Goal: Task Accomplishment & Management: Use online tool/utility

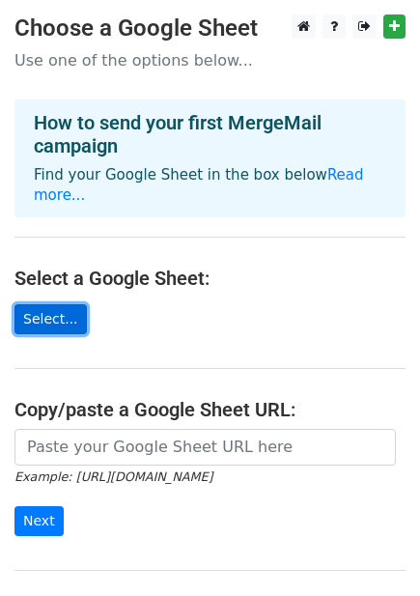
click at [55, 304] on link "Select..." at bounding box center [50, 319] width 72 height 30
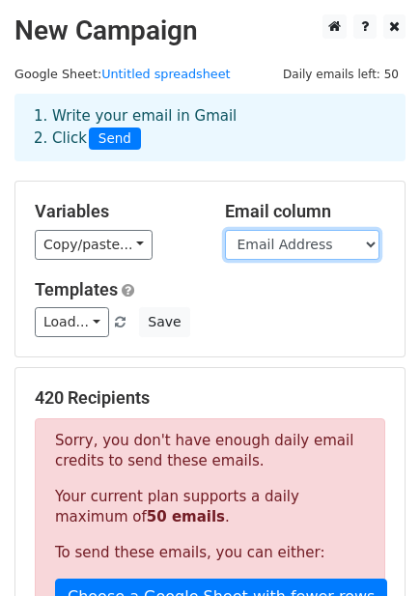
click at [309, 239] on select "Email Address" at bounding box center [302, 245] width 155 height 30
click at [225, 230] on select "Email Address" at bounding box center [302, 245] width 155 height 30
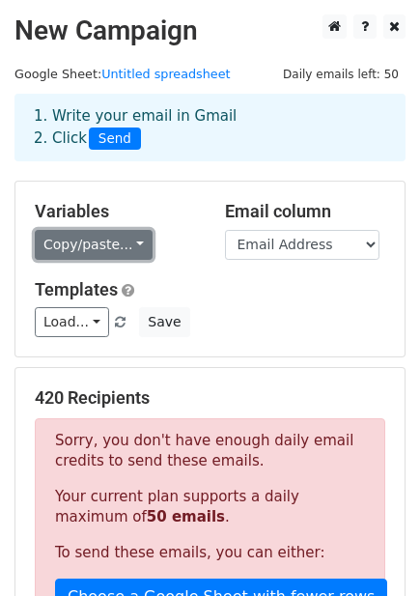
click at [88, 242] on link "Copy/paste..." at bounding box center [94, 245] width 118 height 30
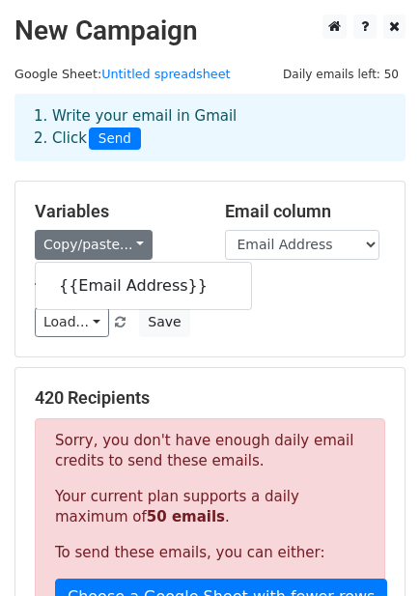
click at [183, 233] on div "Copy/paste... {{Email Address}}" at bounding box center [115, 245] width 161 height 30
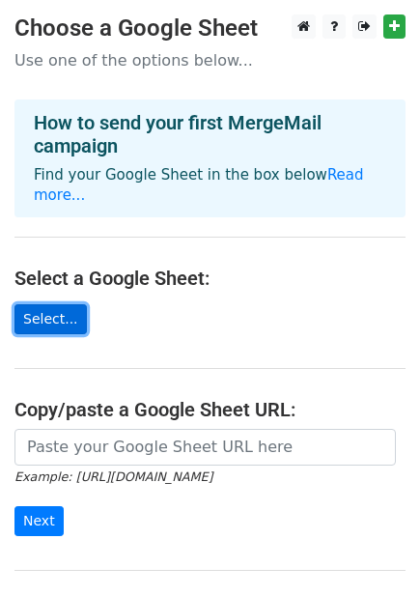
click at [56, 304] on link "Select..." at bounding box center [50, 319] width 72 height 30
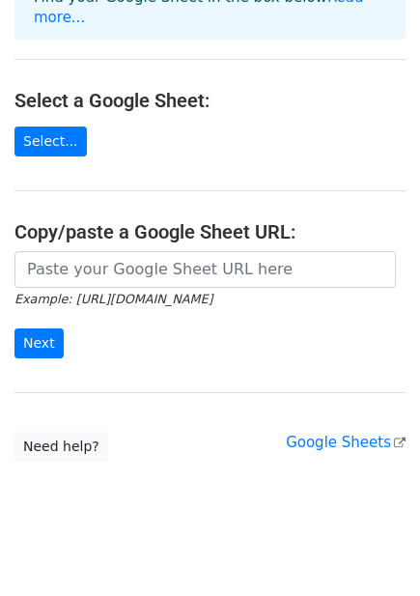
scroll to position [71, 0]
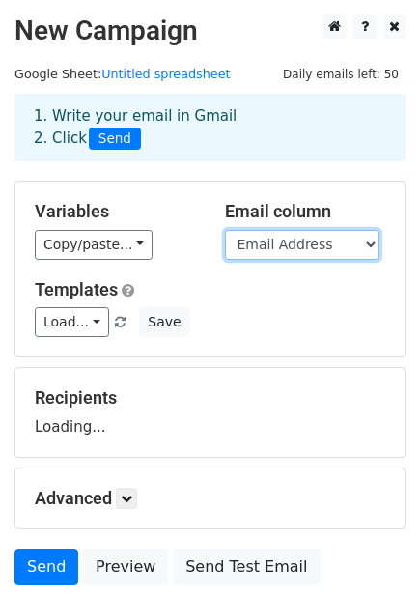
click at [326, 247] on select "Email Address" at bounding box center [302, 245] width 155 height 30
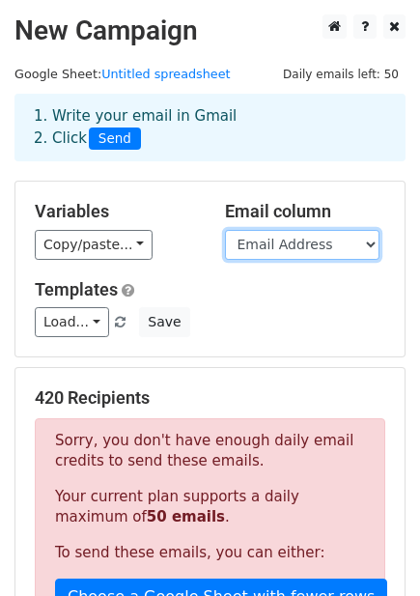
click at [303, 248] on select "Email Address" at bounding box center [302, 245] width 155 height 30
click at [225, 230] on select "Email Address" at bounding box center [302, 245] width 155 height 30
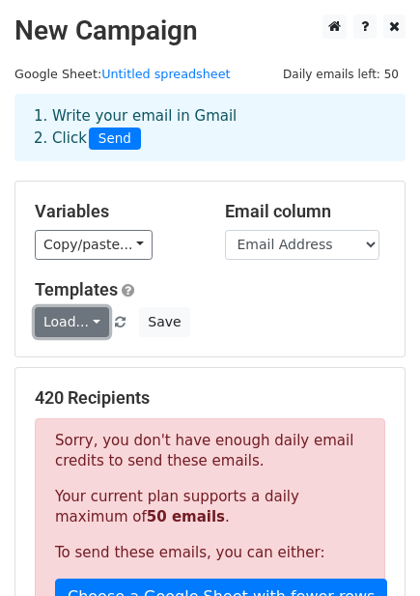
click at [62, 319] on link "Load..." at bounding box center [72, 322] width 74 height 30
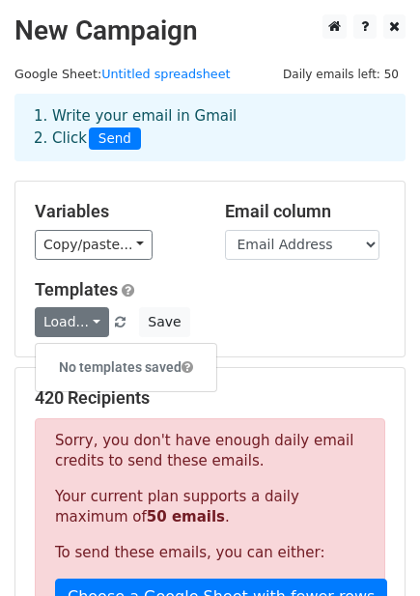
click at [302, 307] on div "Load... No templates saved Save" at bounding box center [210, 322] width 380 height 30
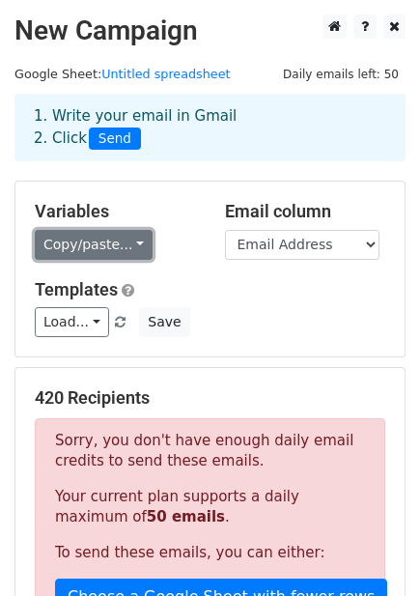
click at [111, 241] on link "Copy/paste..." at bounding box center [94, 245] width 118 height 30
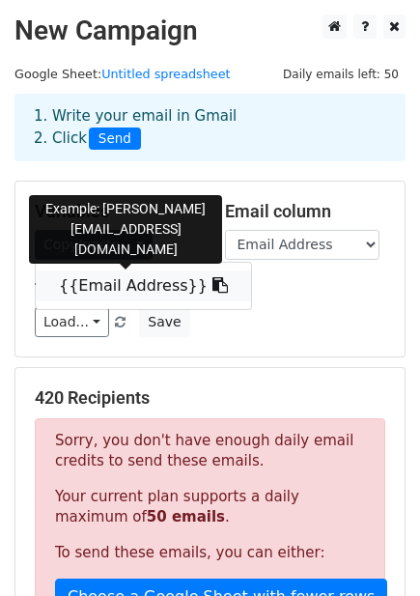
click at [117, 290] on link "{{Email Address}}" at bounding box center [143, 286] width 215 height 31
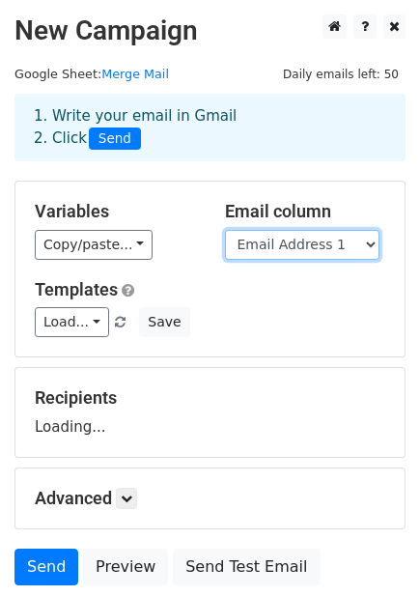
click at [293, 246] on select "Email Address 1 Email Address 2 Email Address 3 Email Address 4 Email Address 5…" at bounding box center [302, 245] width 155 height 30
click at [225, 230] on select "Email Address 1 Email Address 2 Email Address 3 Email Address 4 Email Address 5…" at bounding box center [302, 245] width 155 height 30
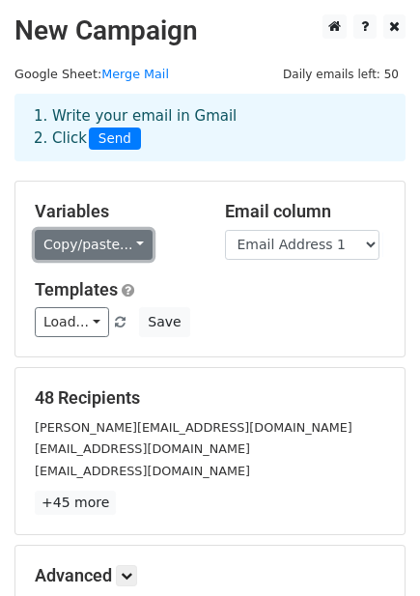
click at [105, 251] on link "Copy/paste..." at bounding box center [94, 245] width 118 height 30
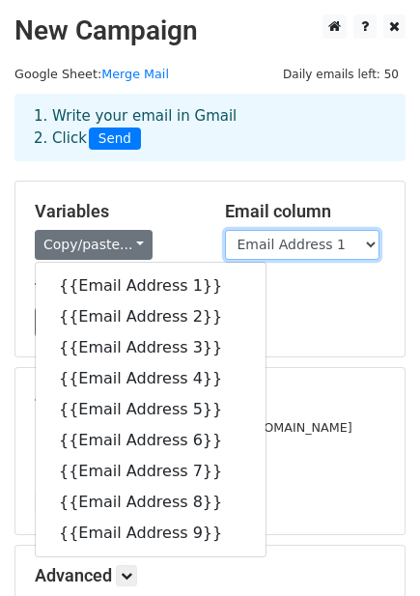
click at [288, 241] on select "Email Address 1 Email Address 2 Email Address 3 Email Address 4 Email Address 5…" at bounding box center [302, 245] width 155 height 30
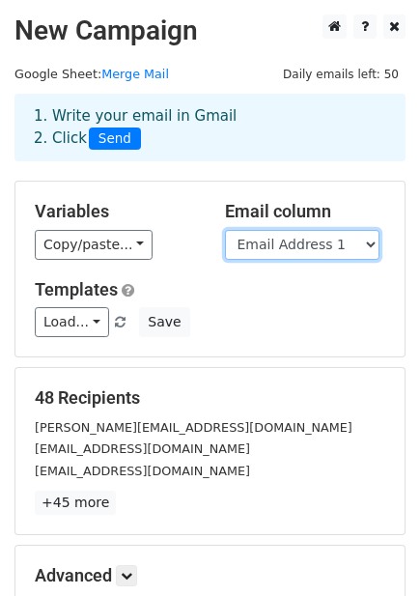
click at [225, 230] on select "Email Address 1 Email Address 2 Email Address 3 Email Address 4 Email Address 5…" at bounding box center [302, 245] width 155 height 30
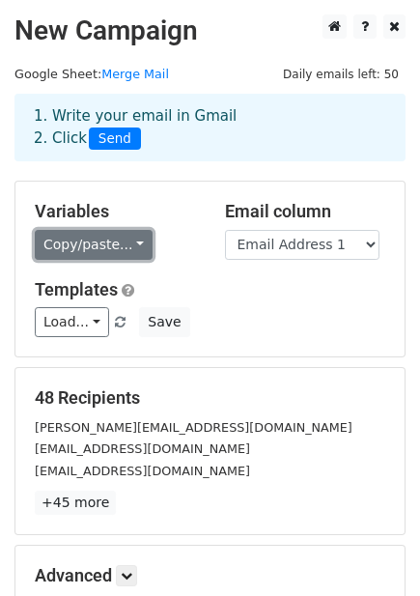
click at [109, 250] on link "Copy/paste..." at bounding box center [94, 245] width 118 height 30
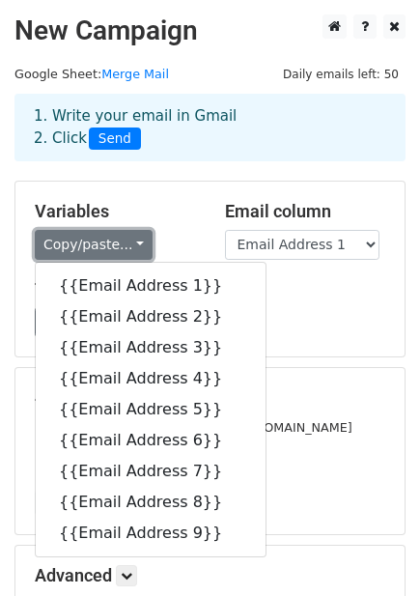
click at [112, 242] on link "Copy/paste..." at bounding box center [94, 245] width 118 height 30
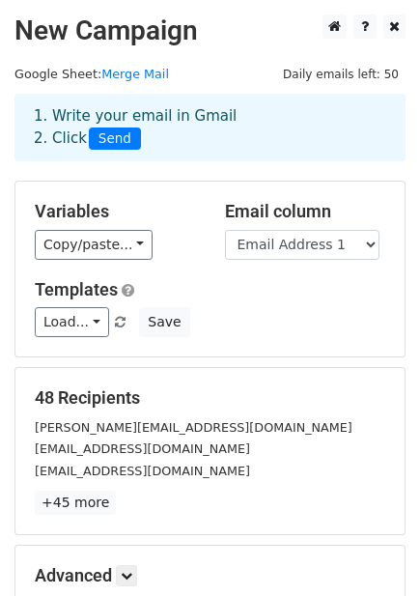
click at [246, 310] on div "Load... No templates saved Save" at bounding box center [210, 322] width 380 height 30
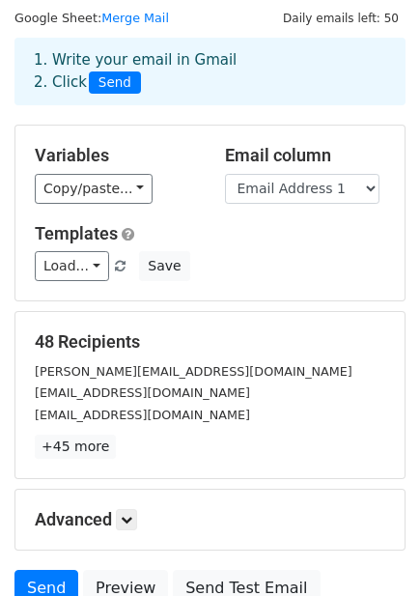
scroll to position [107, 0]
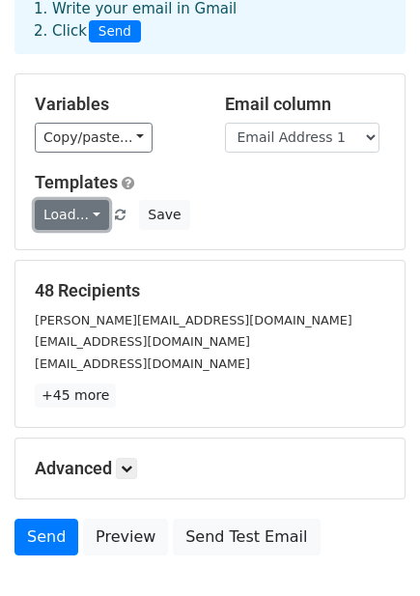
click at [85, 215] on link "Load..." at bounding box center [72, 215] width 74 height 30
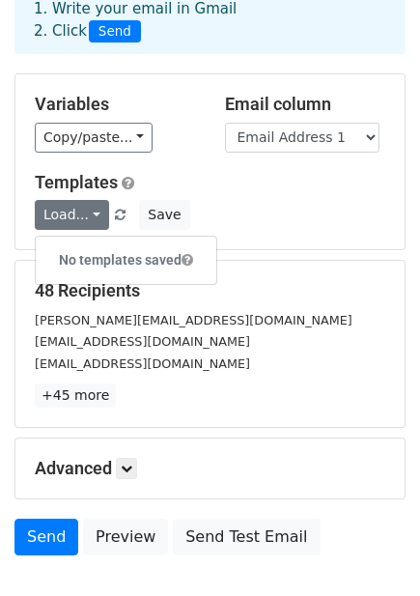
click at [243, 216] on div "Load... No templates saved Save" at bounding box center [210, 215] width 380 height 30
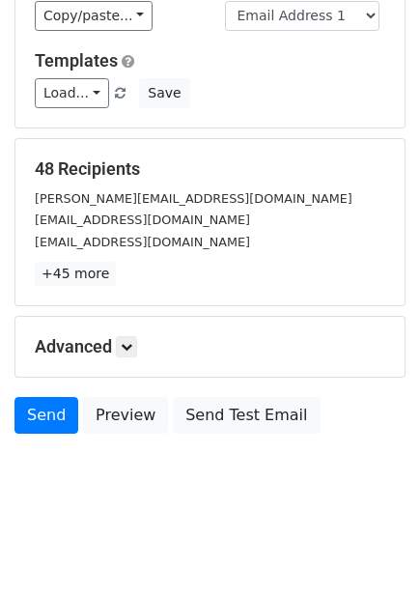
scroll to position [232, 0]
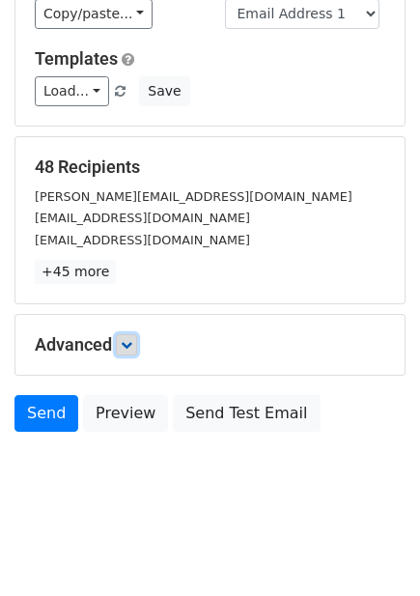
click at [136, 339] on link at bounding box center [126, 344] width 21 height 21
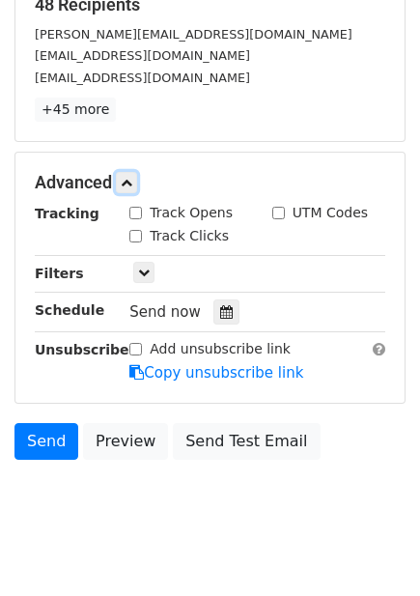
scroll to position [422, 0]
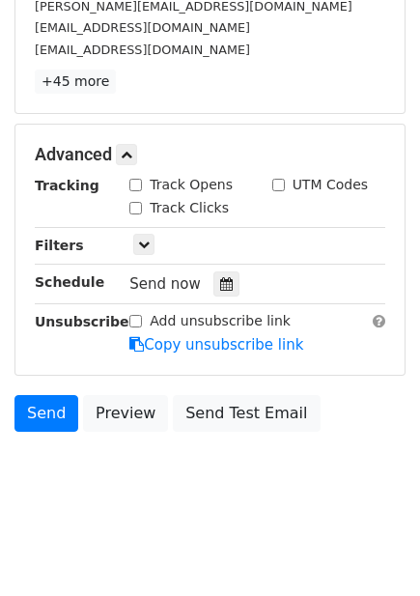
click at [142, 186] on div "Track Opens" at bounding box center [180, 185] width 103 height 20
click at [139, 187] on input "Track Opens" at bounding box center [135, 185] width 13 height 13
checkbox input "true"
click at [134, 207] on input "Track Clicks" at bounding box center [135, 208] width 13 height 13
checkbox input "true"
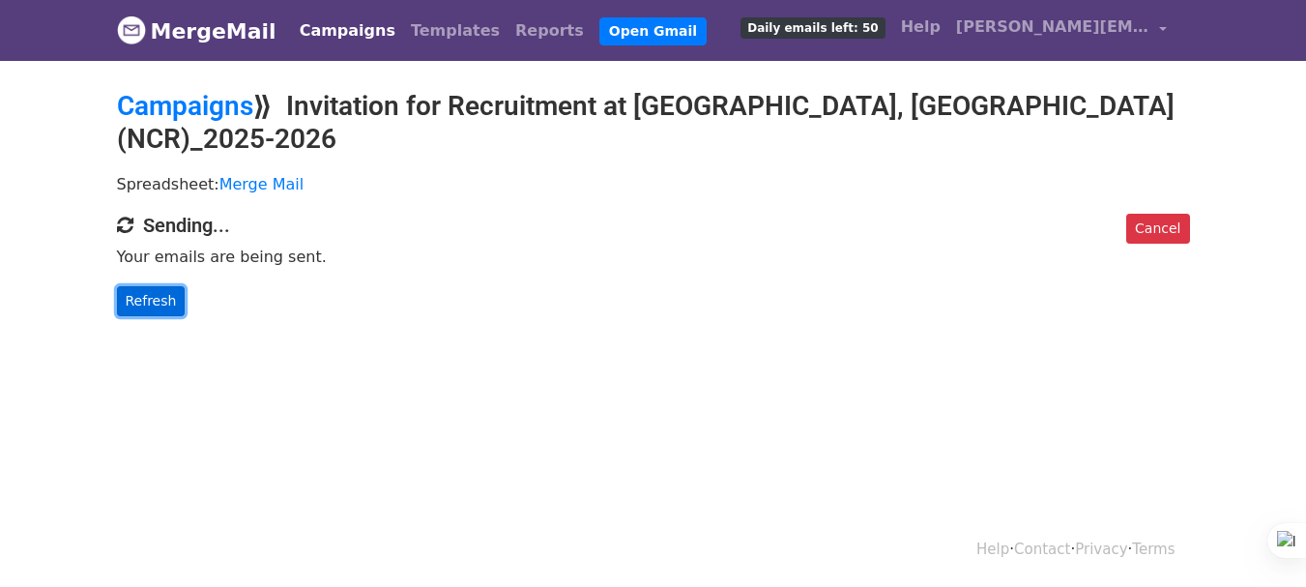
click at [154, 286] on link "Refresh" at bounding box center [151, 301] width 69 height 30
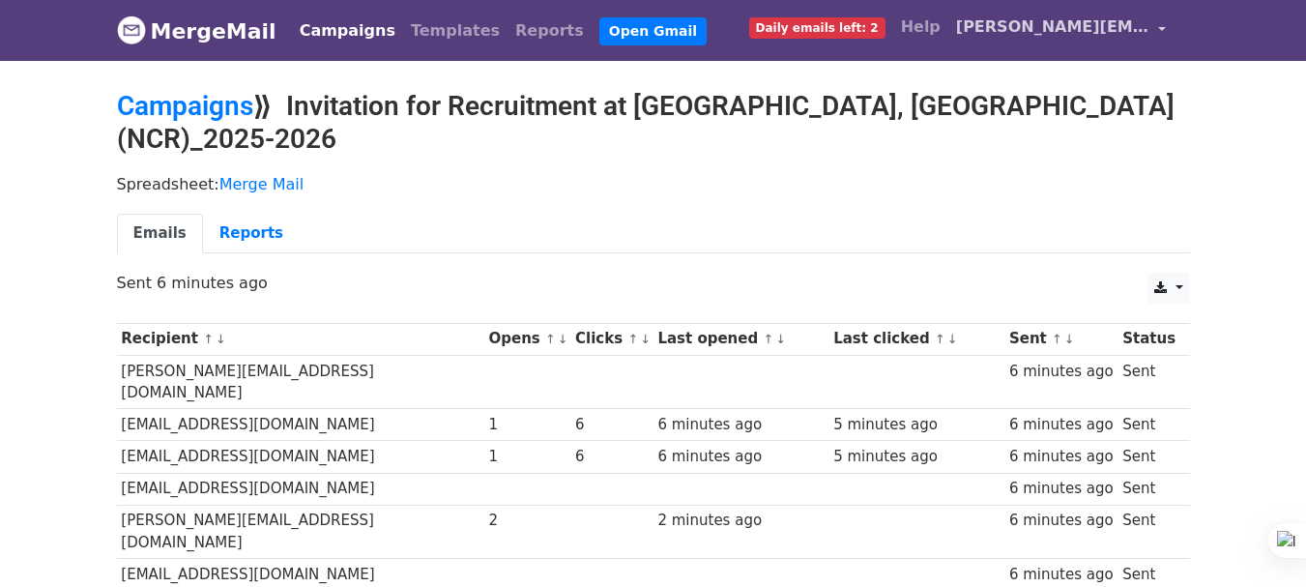
click at [1134, 27] on span "[PERSON_NAME][EMAIL_ADDRESS][DOMAIN_NAME]" at bounding box center [1052, 26] width 193 height 23
